Goal: Task Accomplishment & Management: Manage account settings

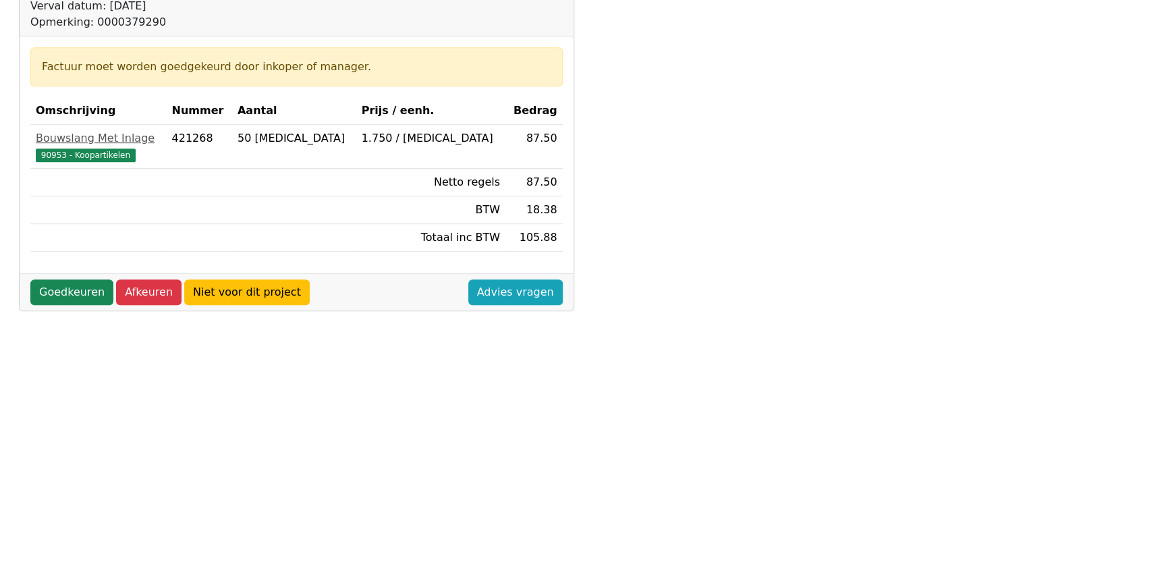
scroll to position [306, 0]
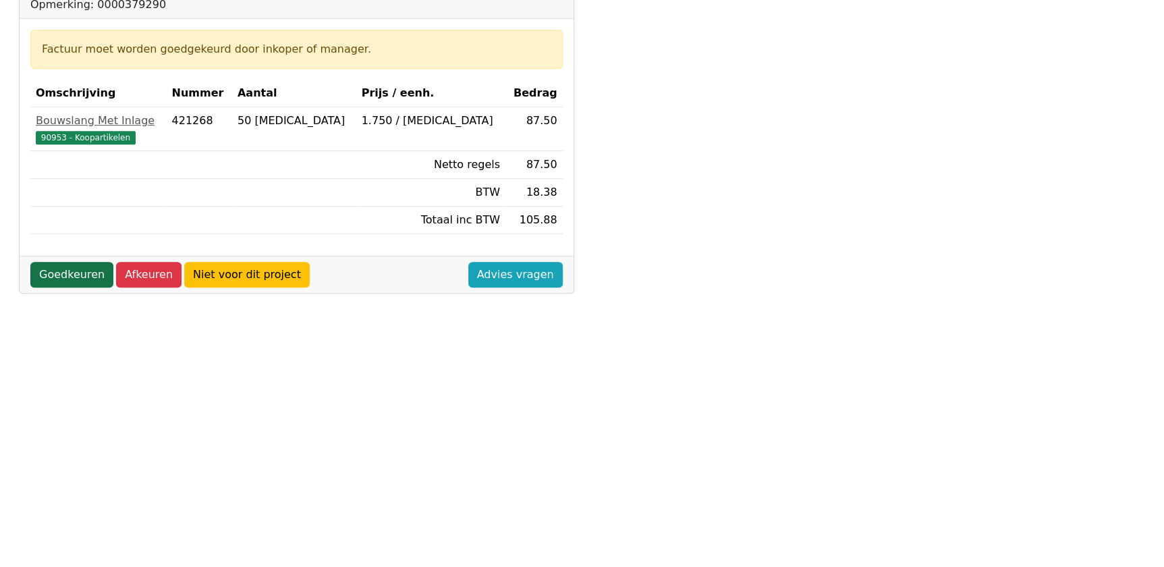
click at [93, 265] on link "Goedkeuren" at bounding box center [71, 275] width 83 height 26
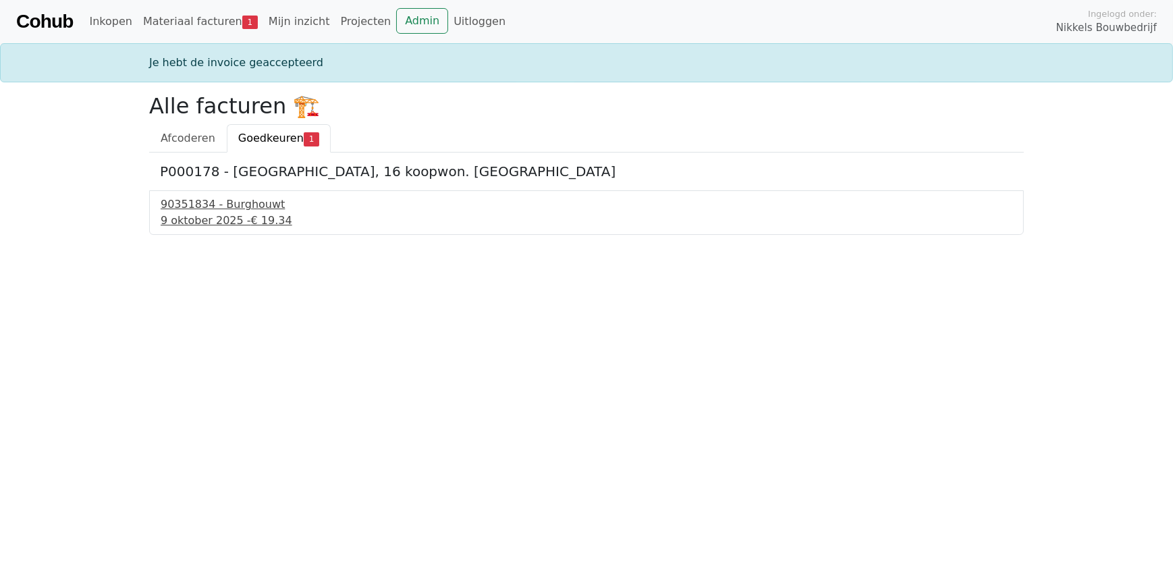
click at [243, 204] on div "90351834 - Burghouwt" at bounding box center [587, 204] width 852 height 16
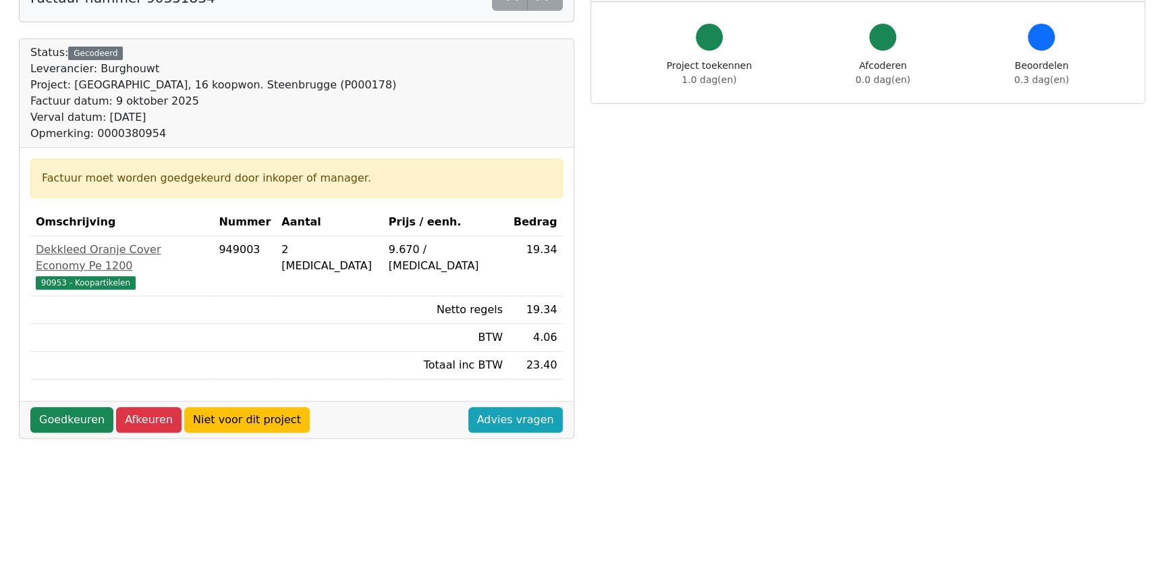
scroll to position [184, 0]
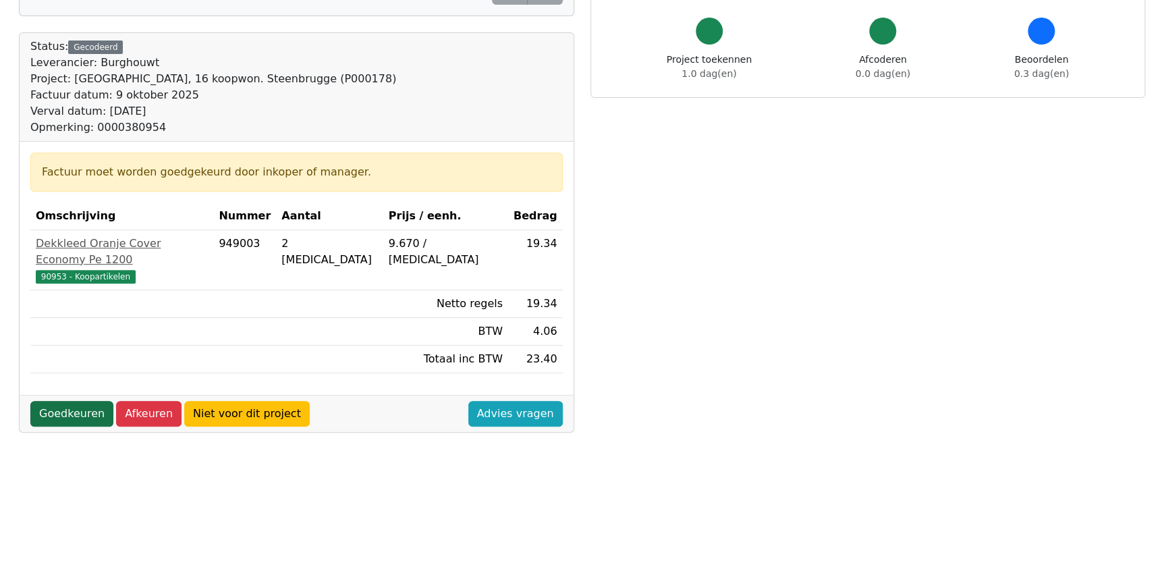
click at [83, 401] on link "Goedkeuren" at bounding box center [71, 414] width 83 height 26
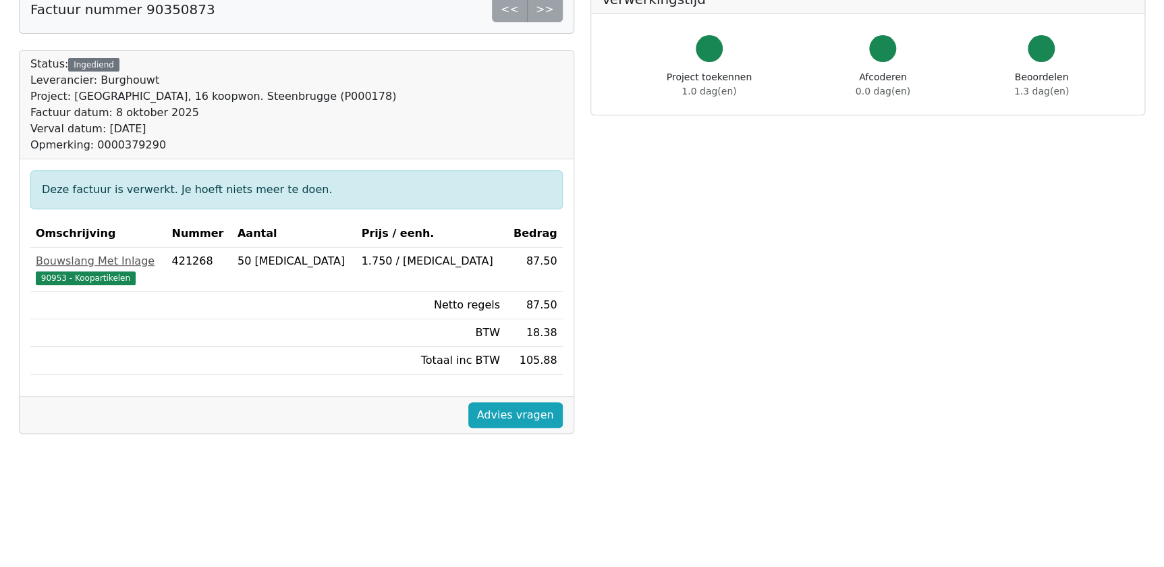
scroll to position [184, 0]
